Goal: Check status: Check status

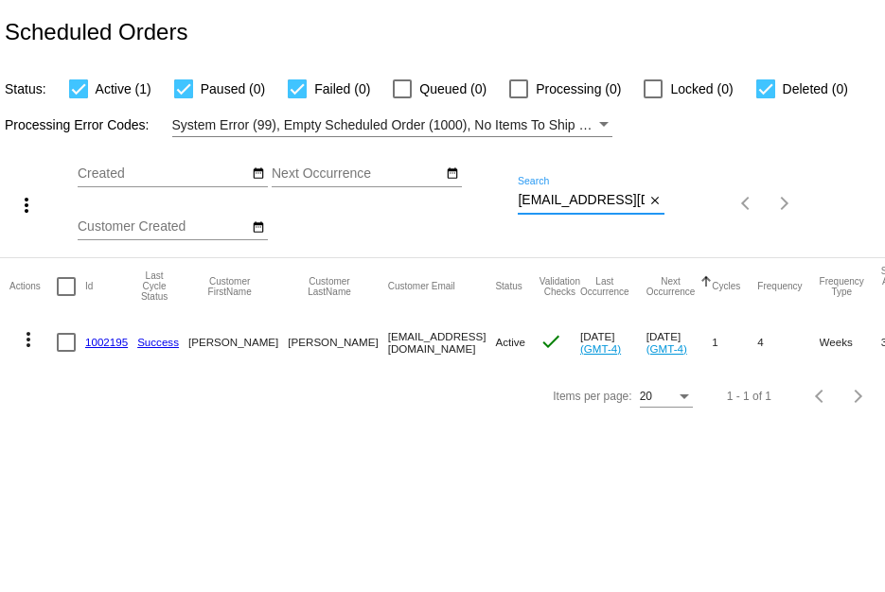
scroll to position [0, 18]
drag, startPoint x: 518, startPoint y: 197, endPoint x: 693, endPoint y: 217, distance: 176.2
click at [693, 217] on div "more_vert Sep Jan Feb Mar [DATE]" at bounding box center [442, 197] width 885 height 120
paste input "bevgagnon"
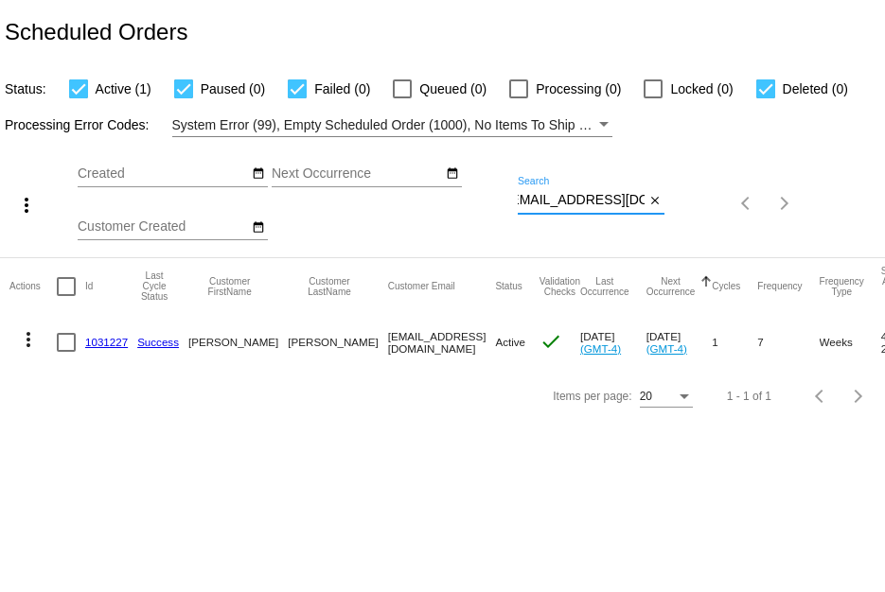
type input "[EMAIL_ADDRESS][DOMAIN_NAME]"
click at [96, 338] on link "1031227" at bounding box center [106, 342] width 43 height 12
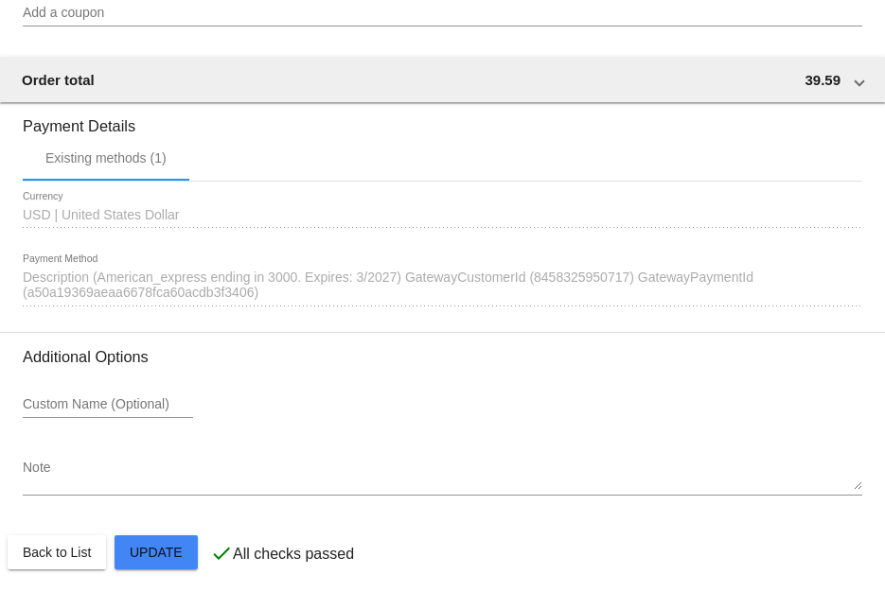
scroll to position [1761, 0]
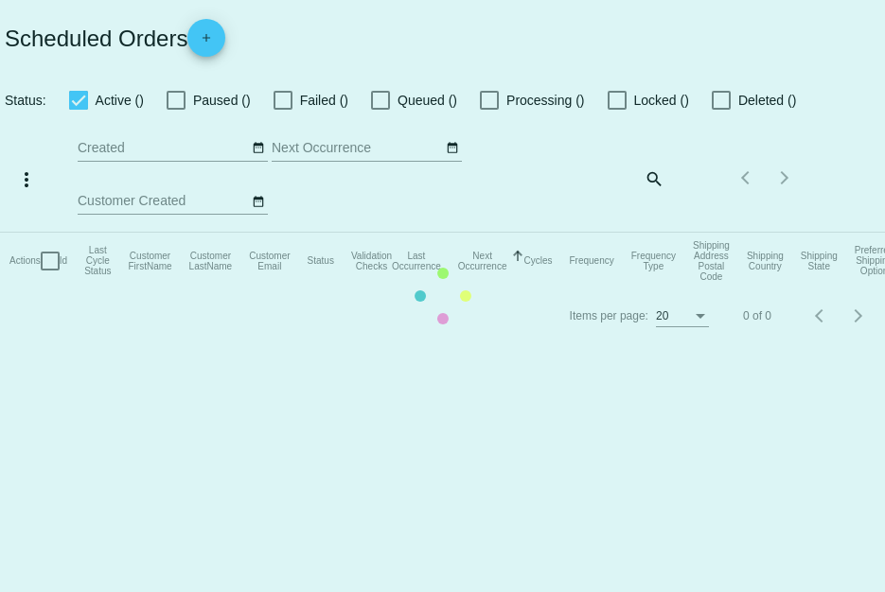
checkbox input "true"
